Goal: Use online tool/utility: Utilize a website feature to perform a specific function

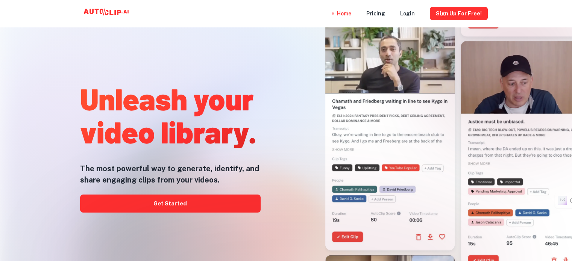
click at [204, 204] on div at bounding box center [286, 261] width 458 height 150
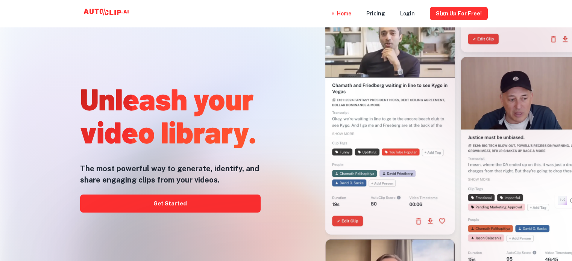
click at [216, 204] on div at bounding box center [286, 261] width 458 height 150
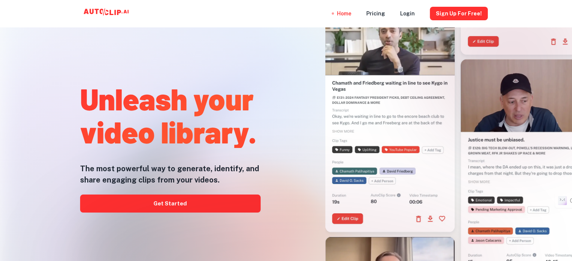
click at [165, 207] on div at bounding box center [286, 261] width 458 height 150
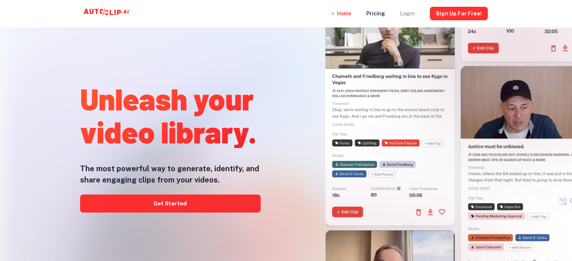
click at [410, 13] on div "Login" at bounding box center [407, 13] width 15 height 27
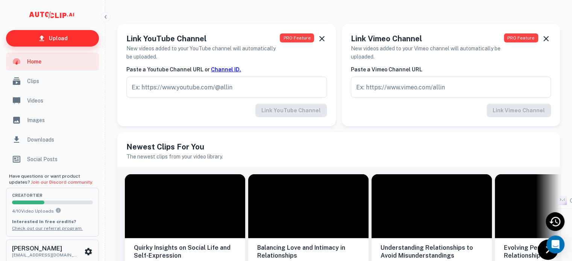
click at [34, 42] on link "Upload" at bounding box center [52, 38] width 93 height 17
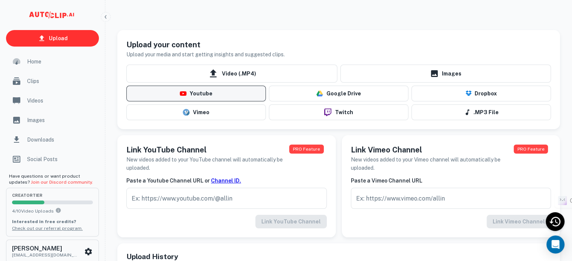
click at [212, 100] on button "Youtube" at bounding box center [195, 94] width 139 height 16
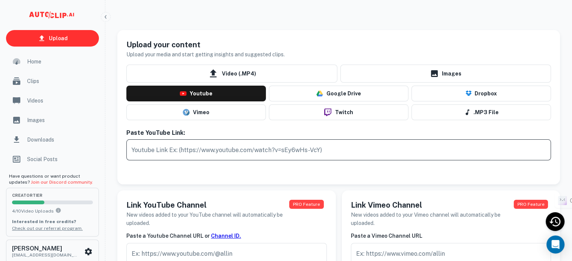
click at [205, 141] on input "text" at bounding box center [338, 149] width 425 height 21
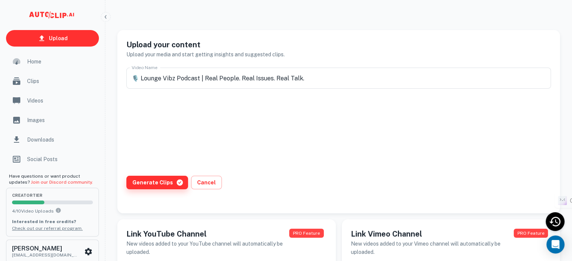
click at [159, 179] on button "Generate Clips" at bounding box center [157, 183] width 62 height 14
